Goal: Check status: Check status

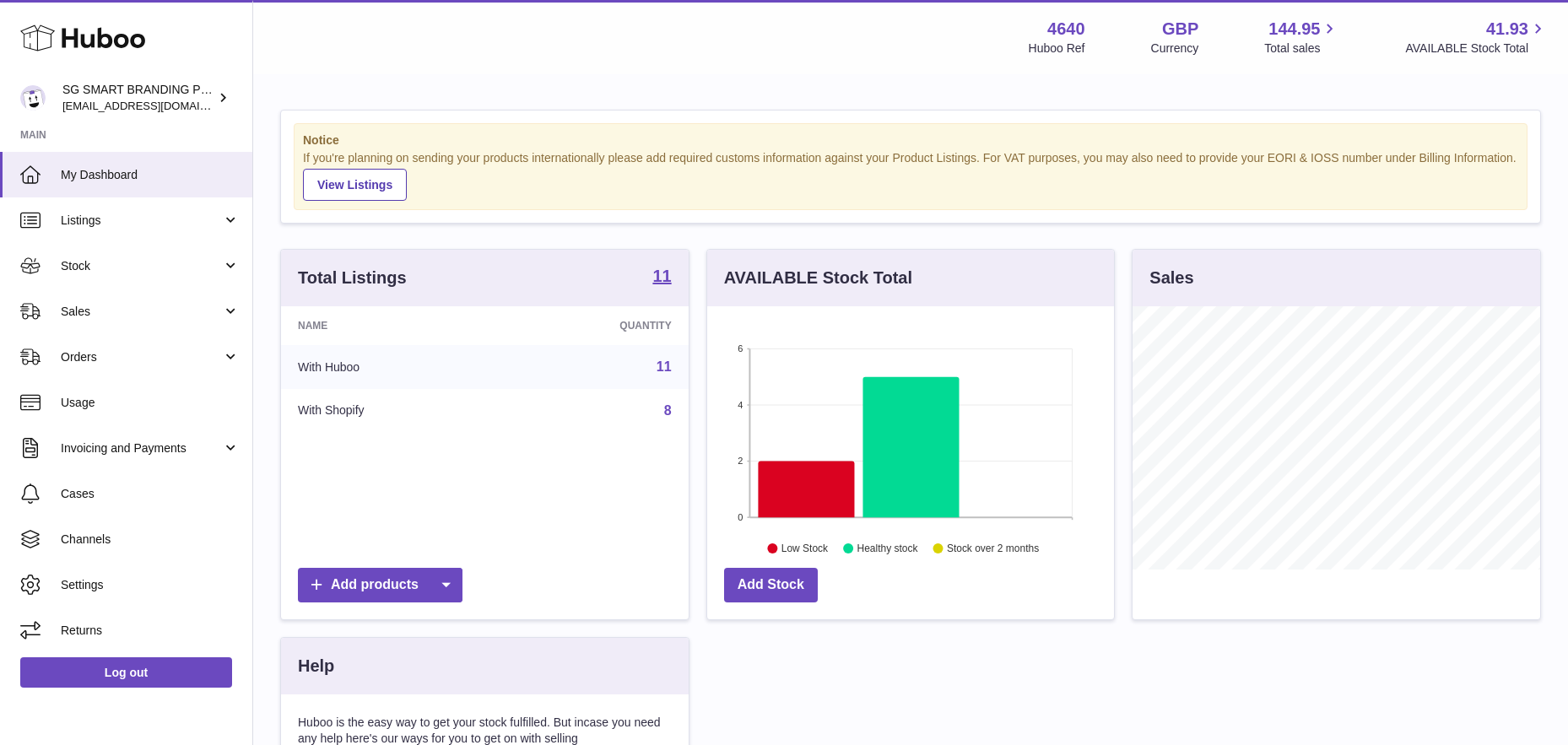
scroll to position [264, 407]
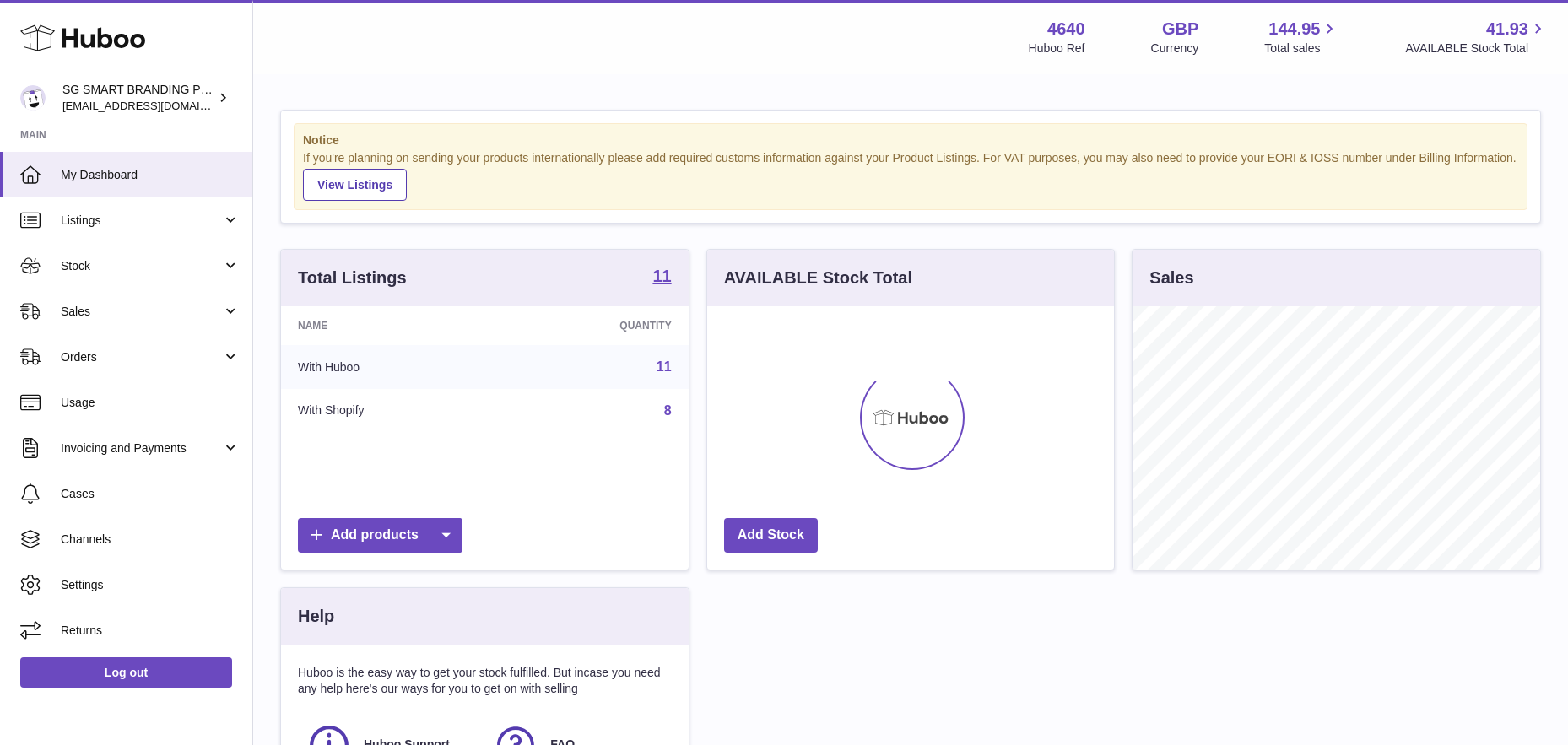
scroll to position [264, 407]
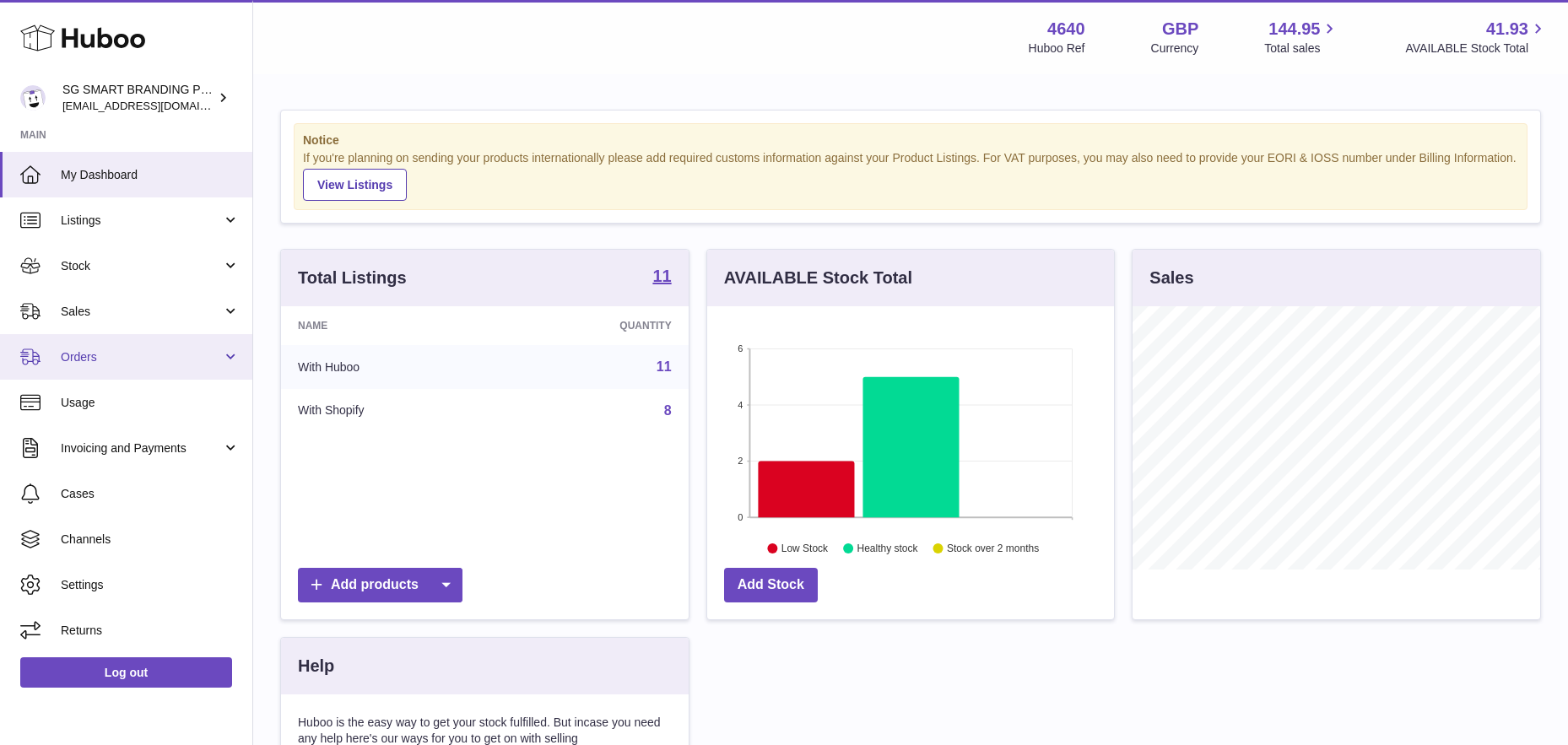
click at [105, 339] on link "Orders" at bounding box center [125, 357] width 252 height 46
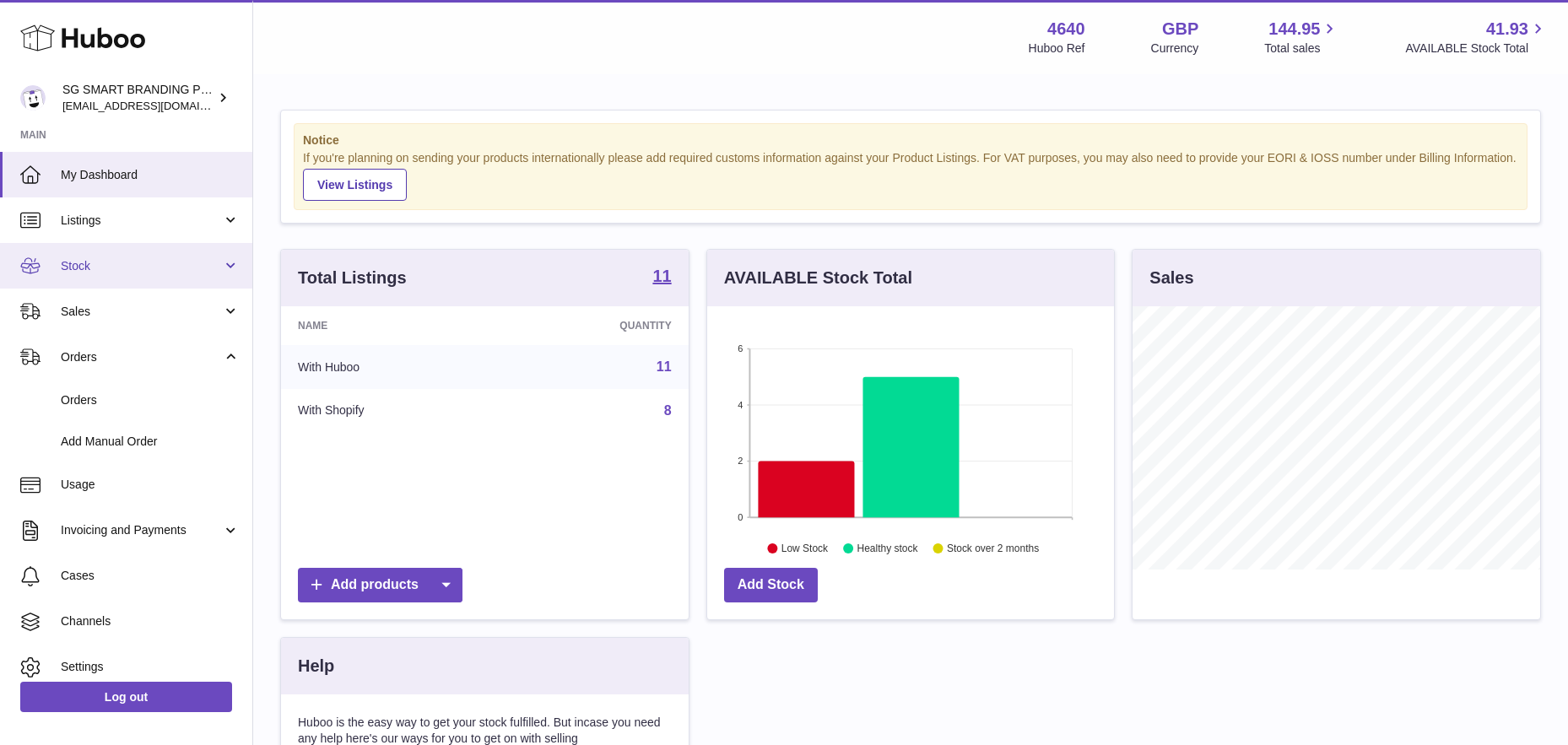
click at [136, 267] on span "Stock" at bounding box center [141, 267] width 161 height 16
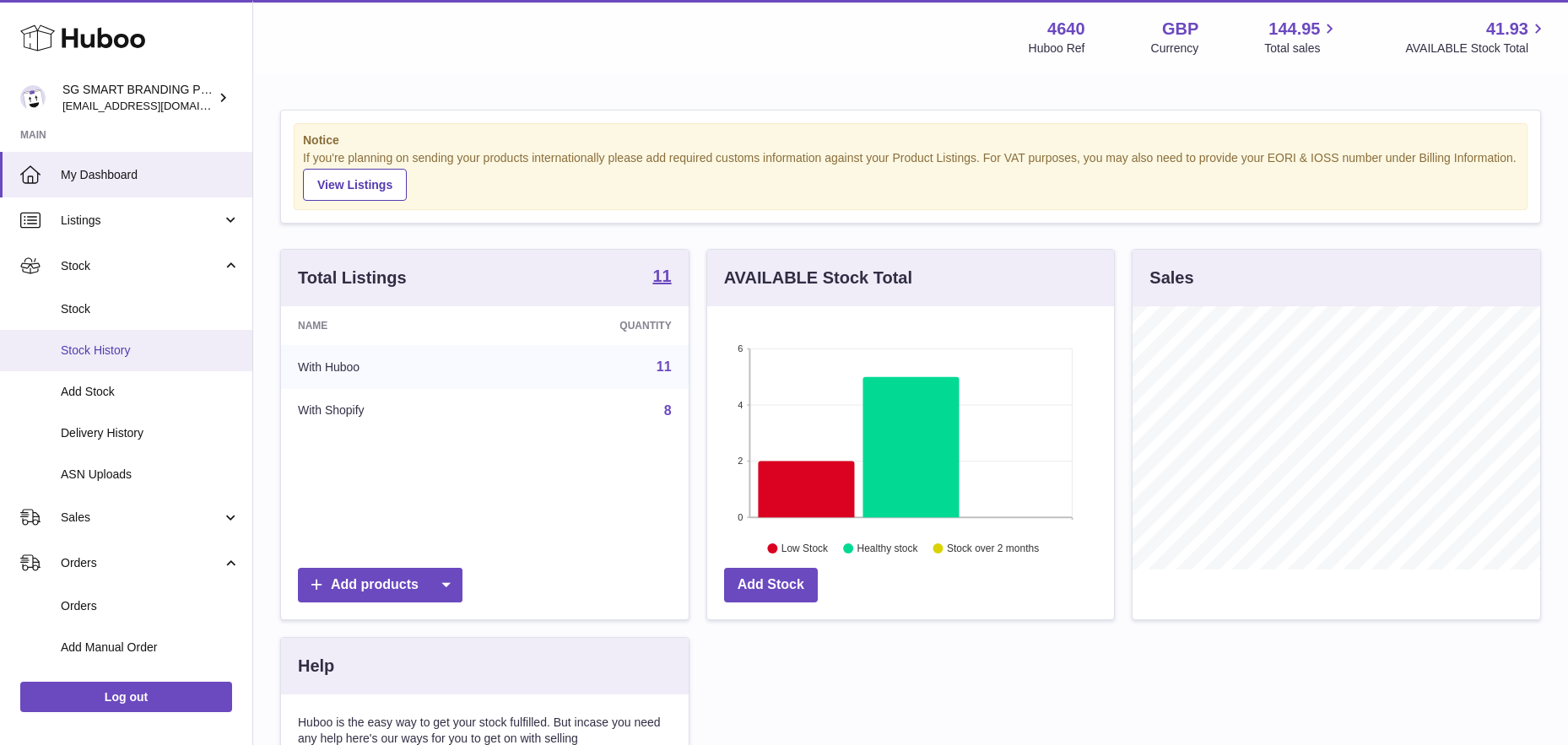
click at [120, 357] on span "Stock History" at bounding box center [150, 351] width 179 height 16
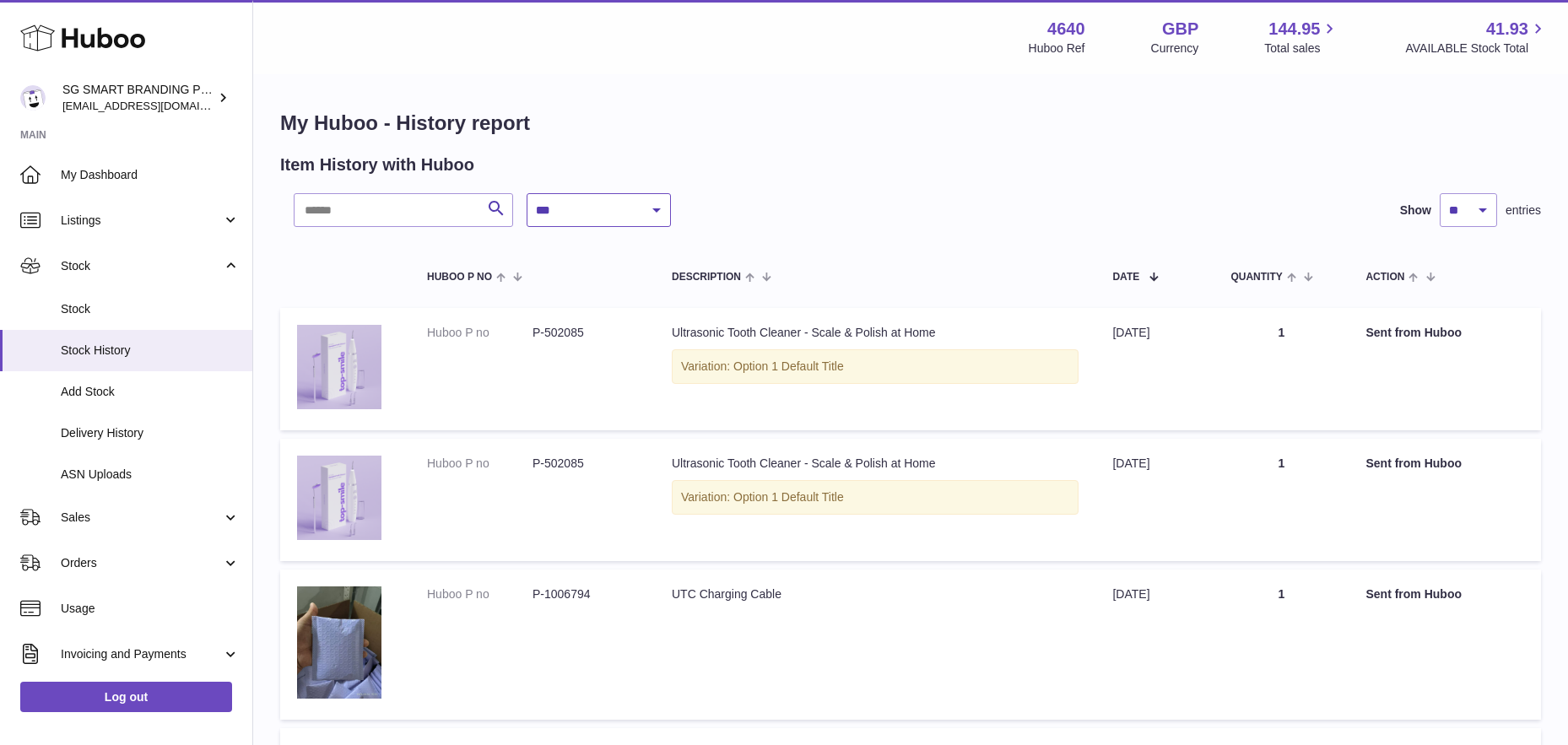
click at [600, 222] on select "**********" at bounding box center [598, 210] width 144 height 33
select select "*"
click at [526, 193] on select "**********" at bounding box center [598, 210] width 144 height 33
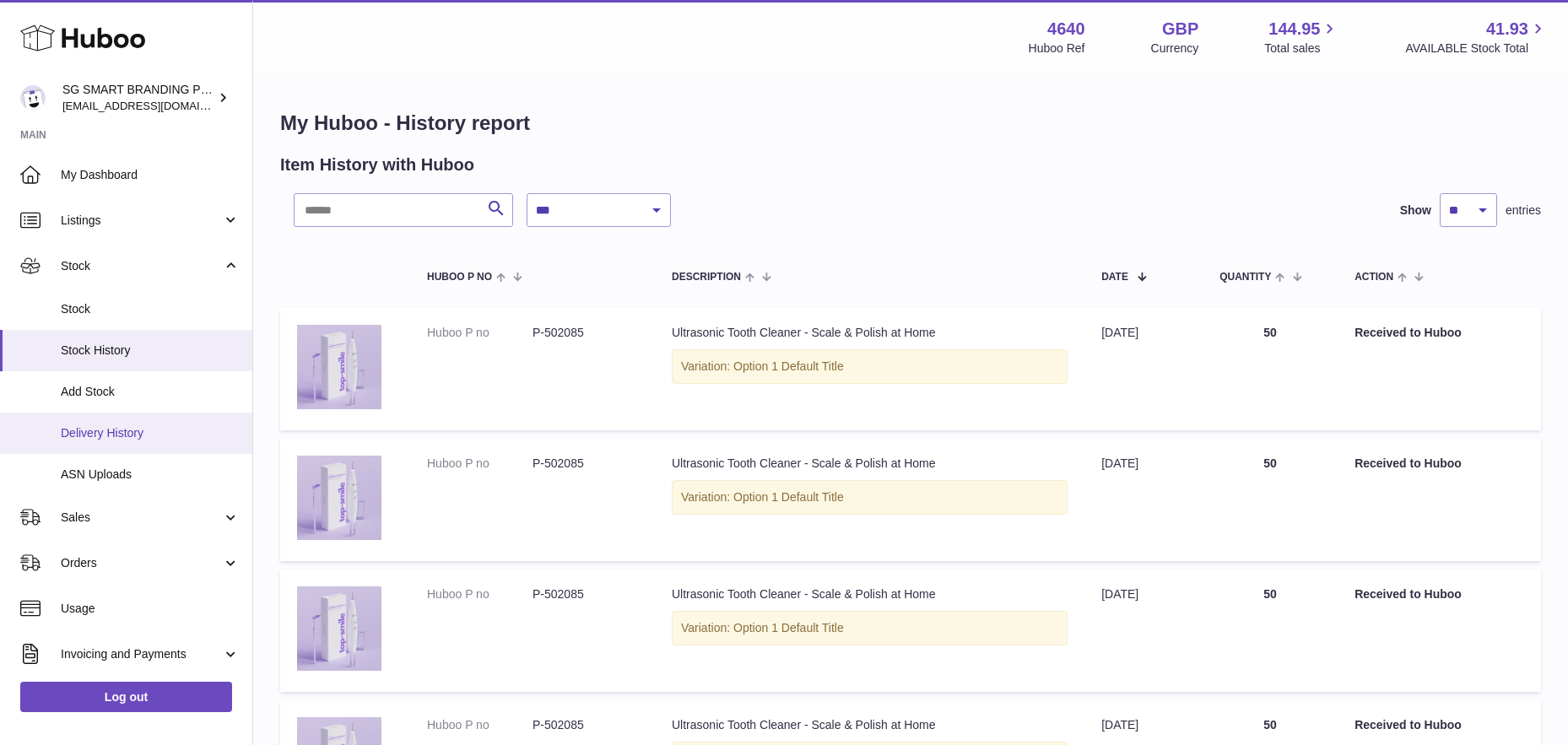
click at [118, 432] on span "Delivery History" at bounding box center [150, 433] width 179 height 16
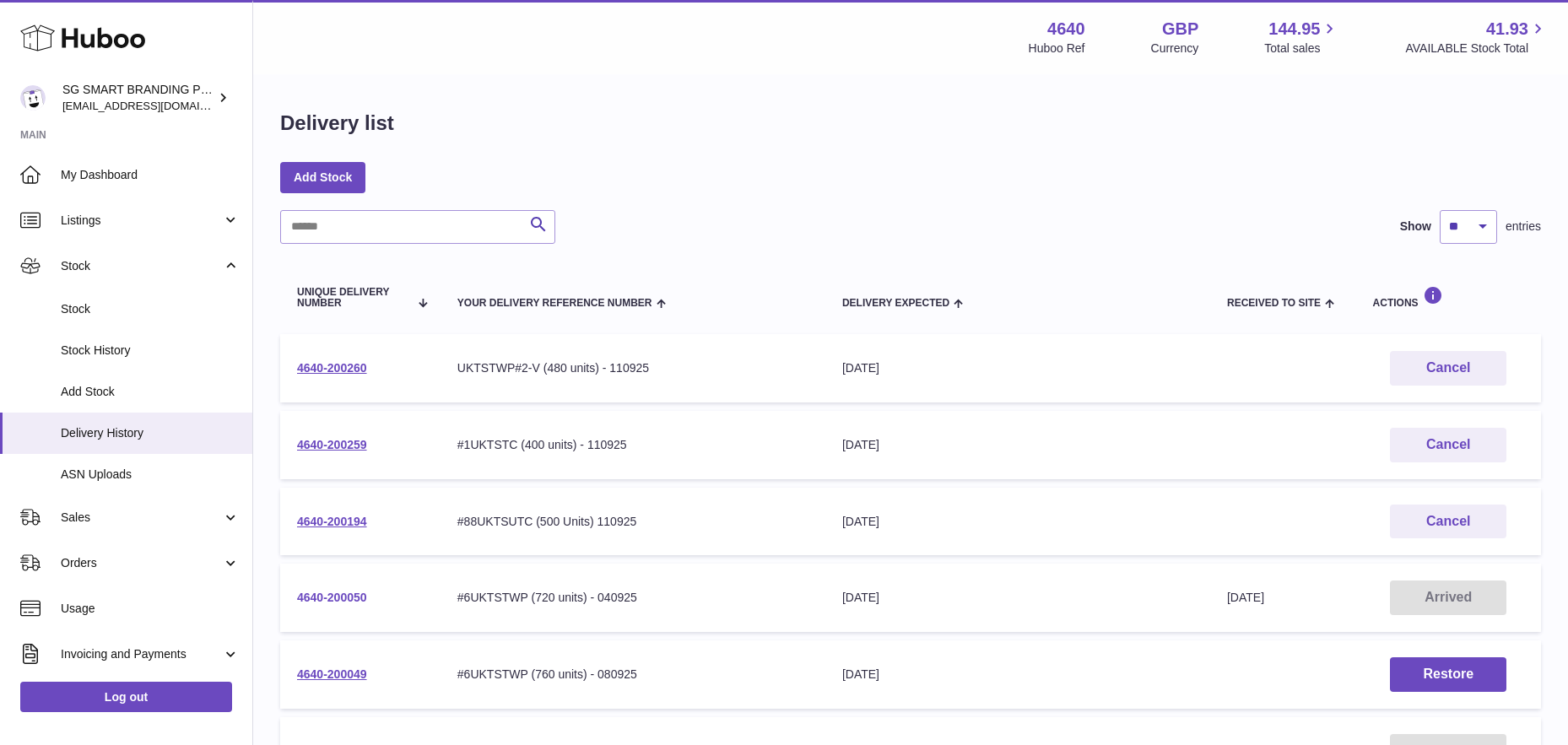
click at [331, 599] on link "4640-200050" at bounding box center [331, 598] width 70 height 14
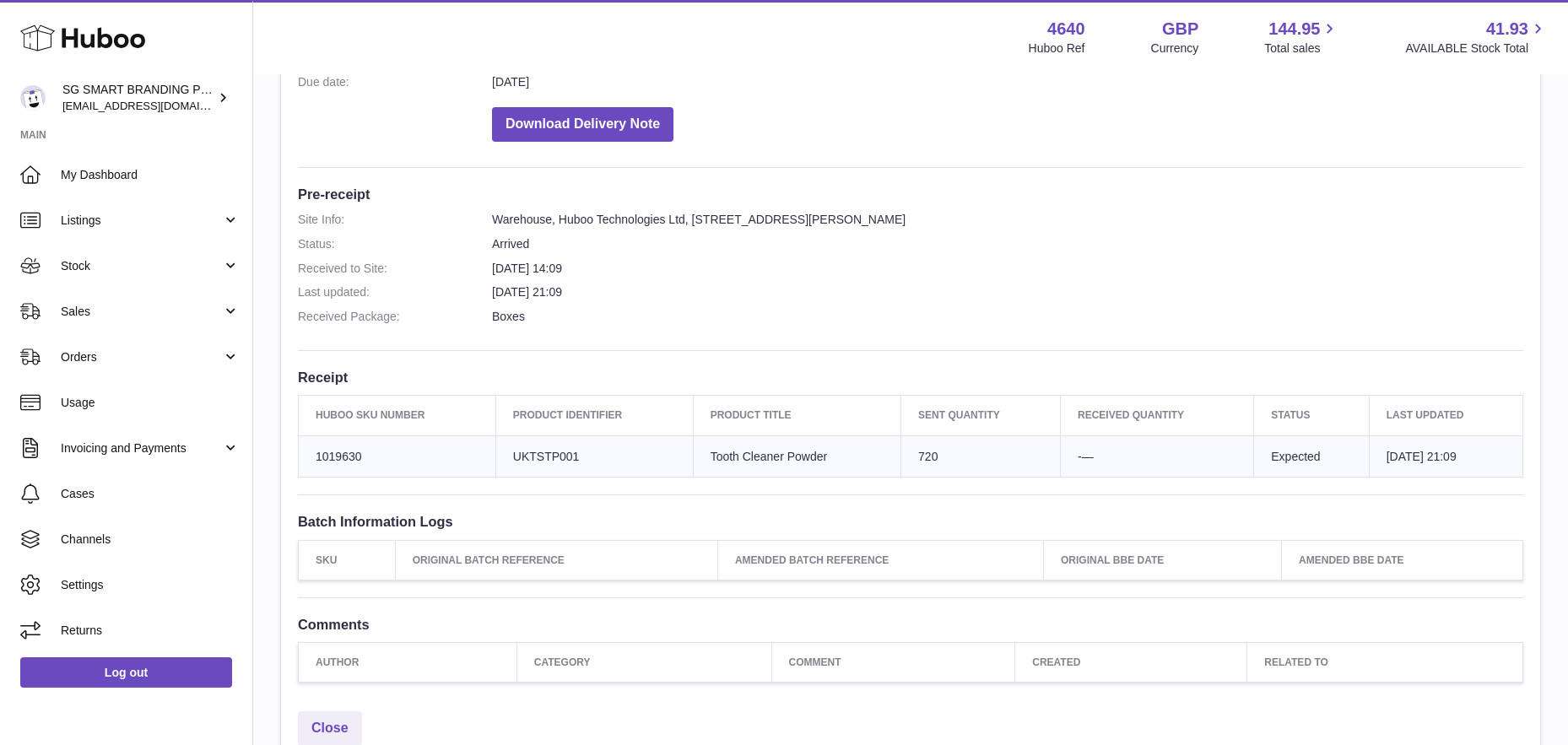
scroll to position [496, 0]
